Goal: Task Accomplishment & Management: Use online tool/utility

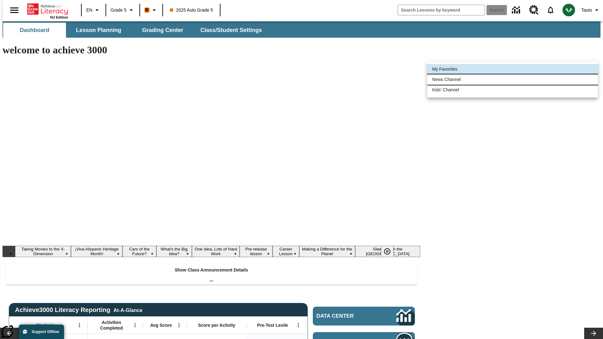
click at [513, 79] on li "News Channel" at bounding box center [512, 79] width 171 height 10
type input "120"
